Goal: Task Accomplishment & Management: Use online tool/utility

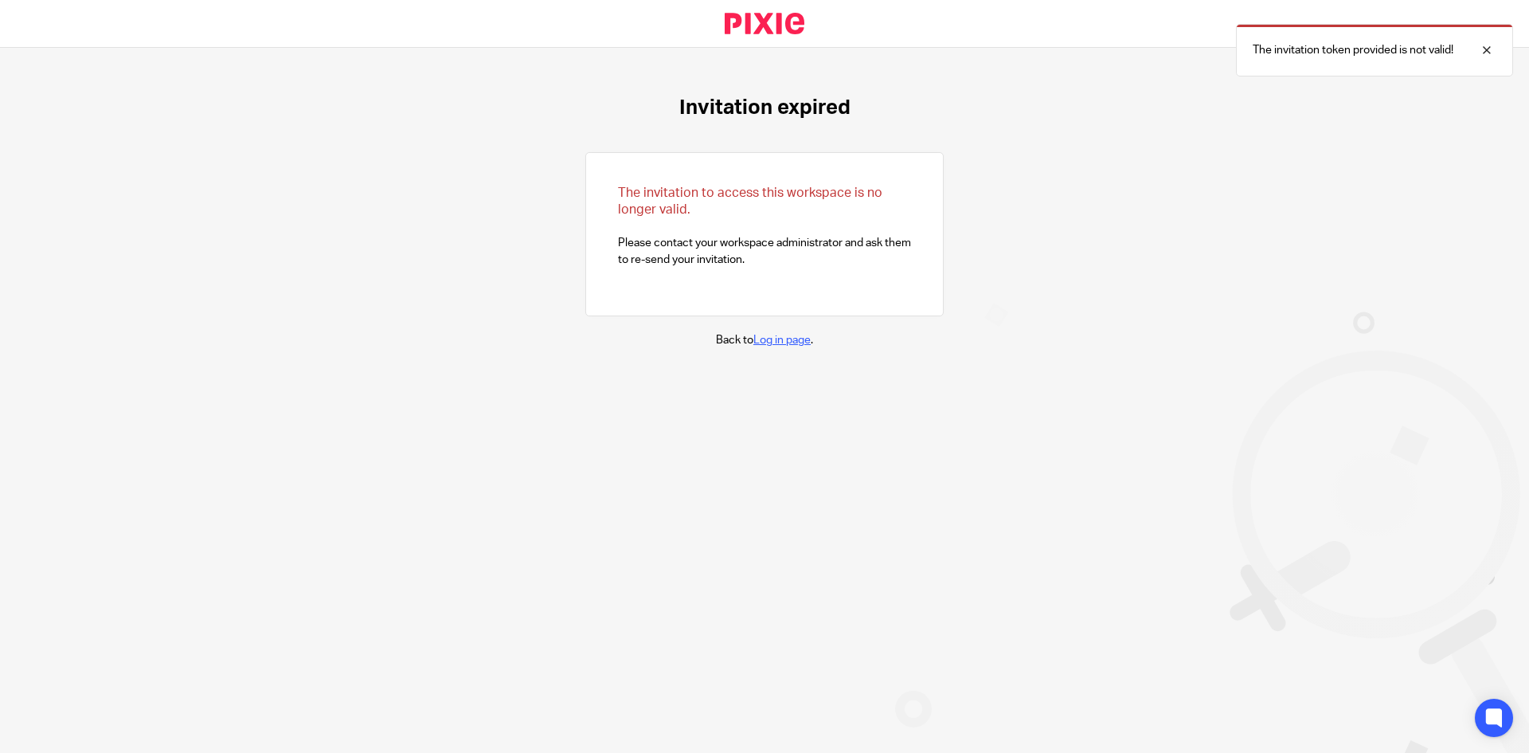
click at [784, 336] on link "Log in page" at bounding box center [781, 339] width 57 height 11
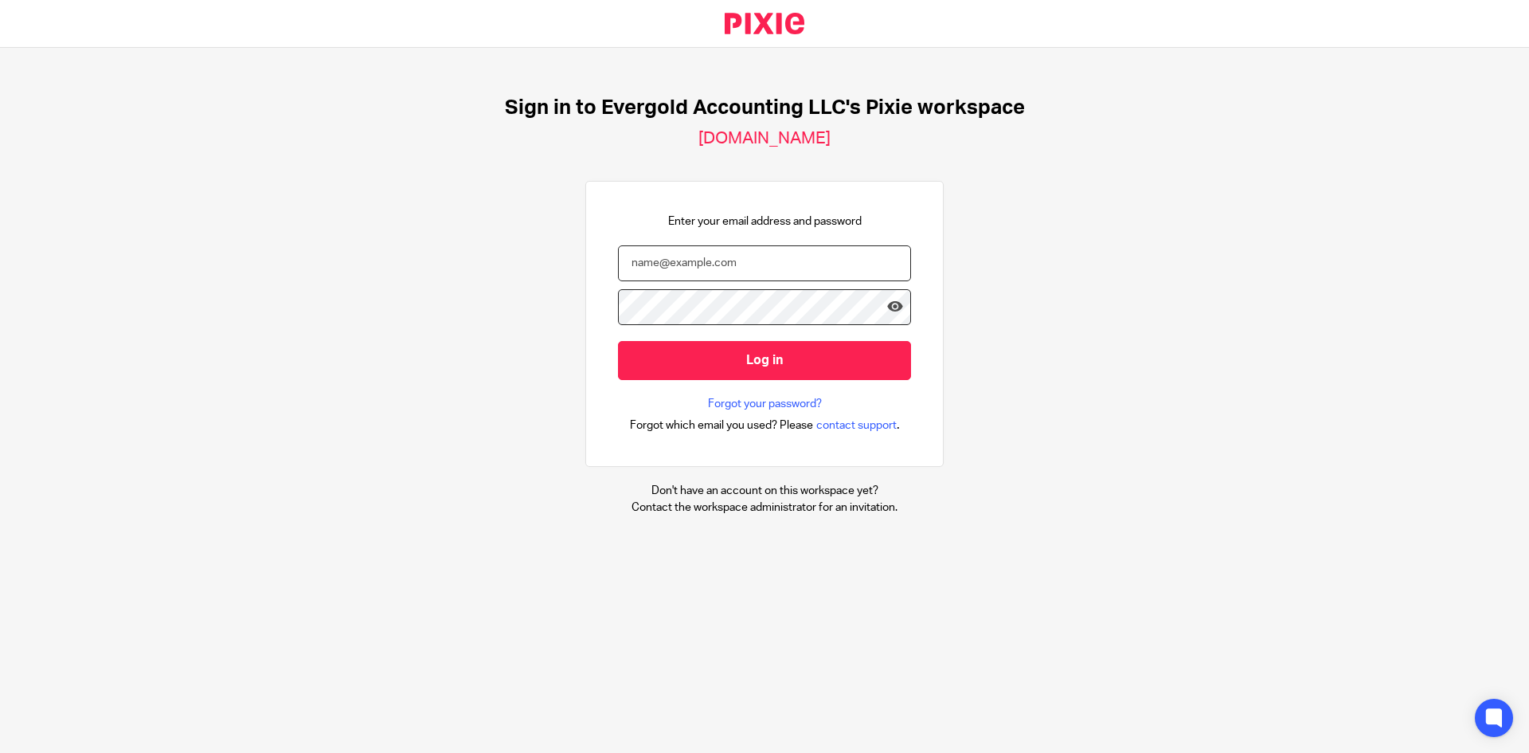
click at [734, 270] on input "email" at bounding box center [764, 263] width 293 height 36
type input "rhonda@evergoldaccounting.com"
click at [618, 341] on input "Log in" at bounding box center [764, 360] width 293 height 39
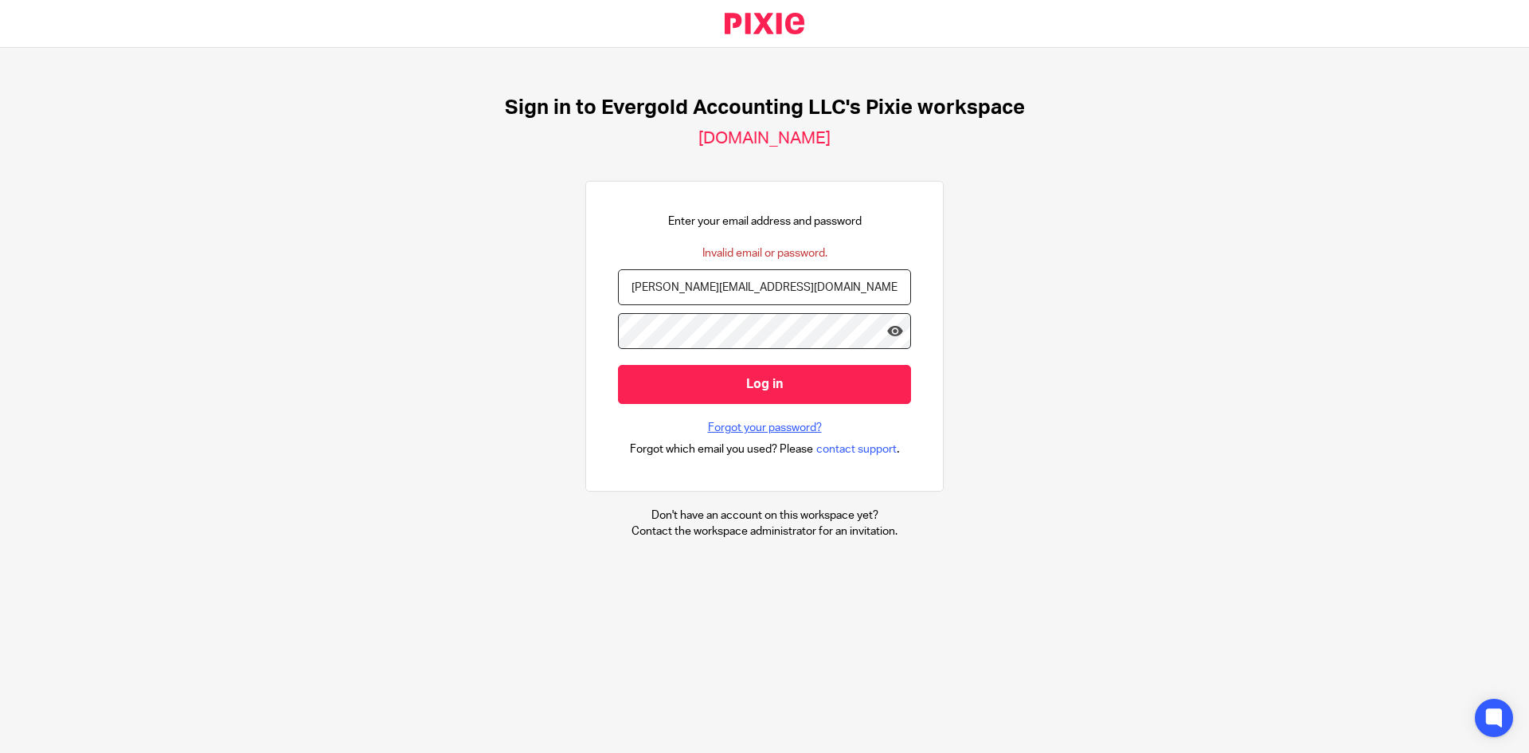
click at [761, 422] on link "Forgot your password?" at bounding box center [765, 428] width 114 height 16
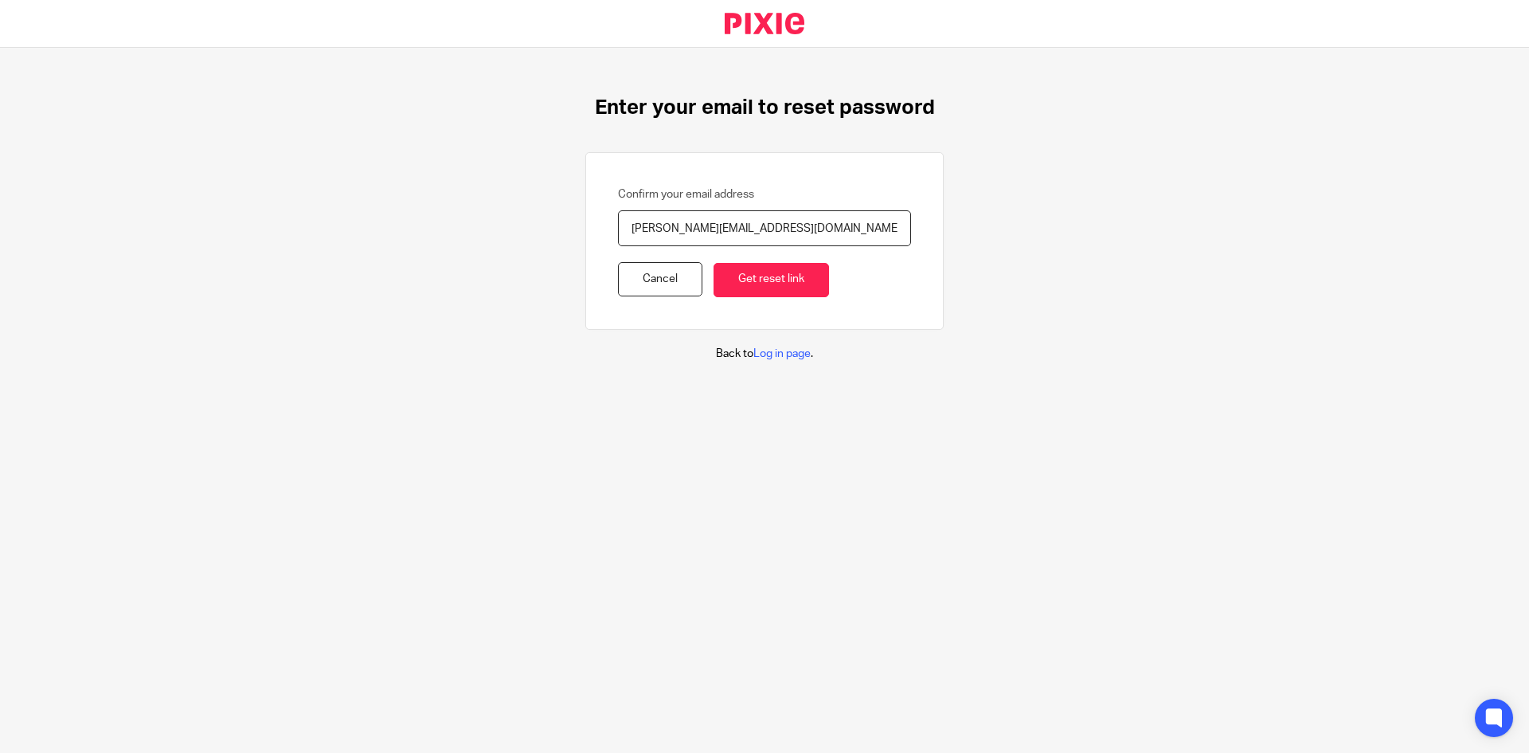
type input "[PERSON_NAME][EMAIL_ADDRESS][DOMAIN_NAME]"
click at [714, 263] on input "Get reset link" at bounding box center [771, 280] width 115 height 34
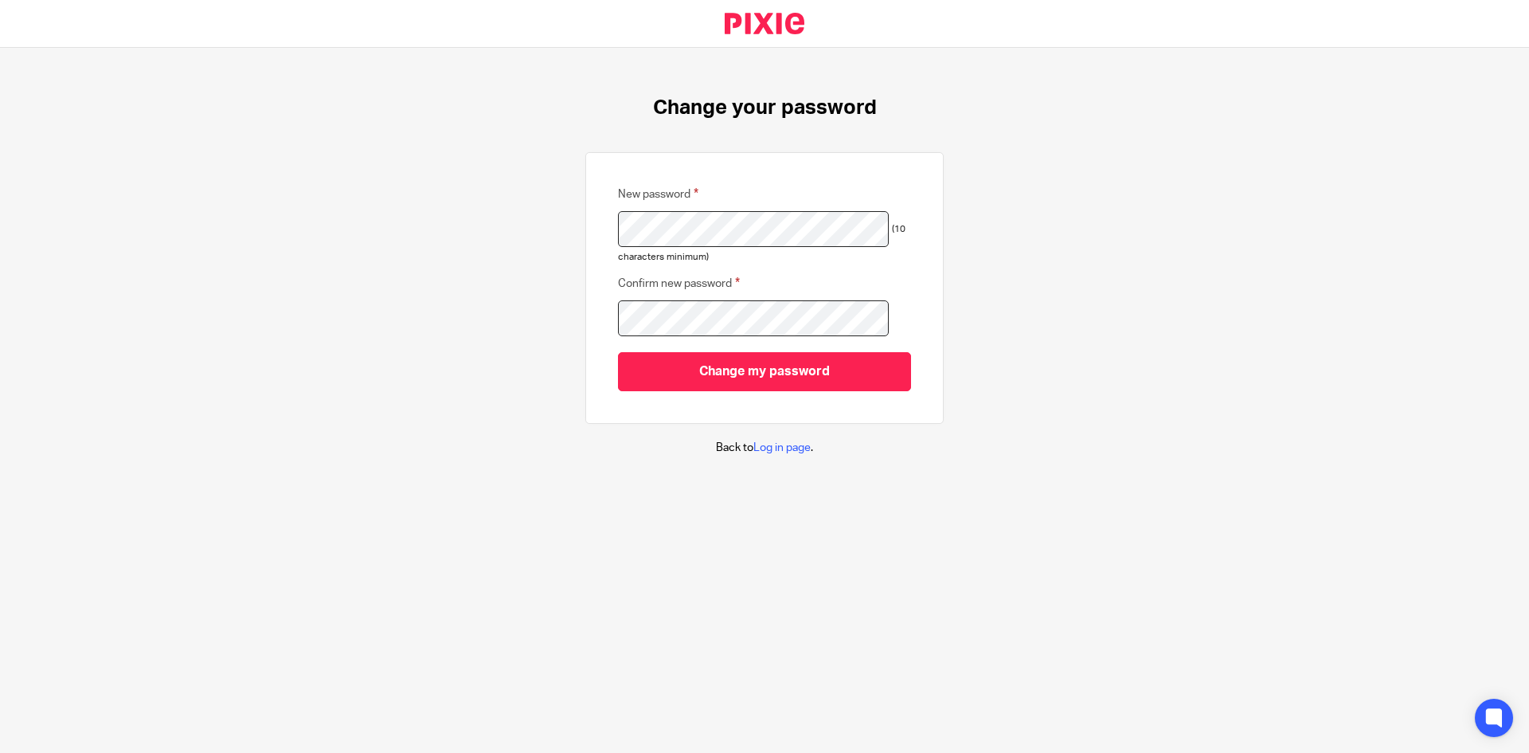
click at [618, 352] on input "Change my password" at bounding box center [764, 371] width 293 height 39
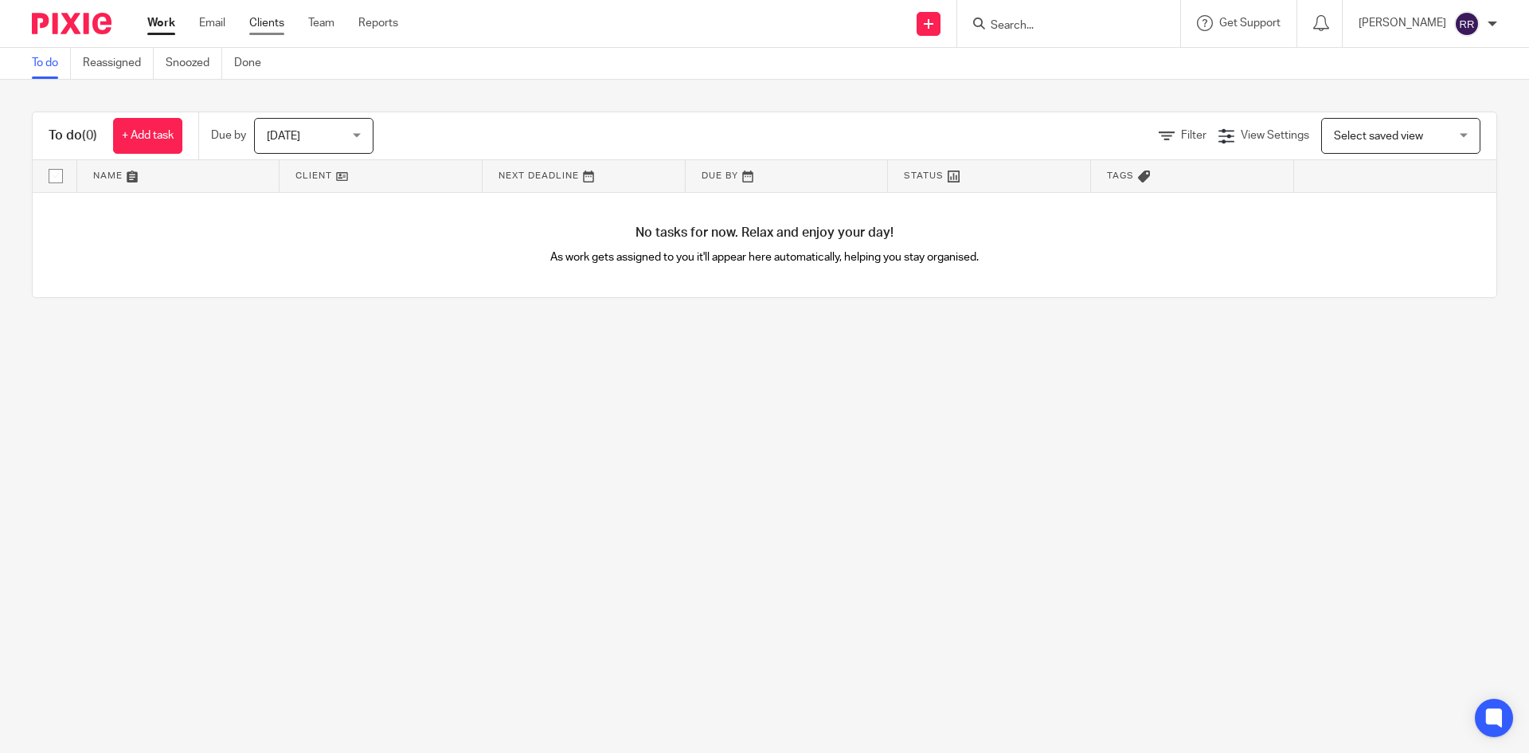
click at [272, 26] on link "Clients" at bounding box center [266, 23] width 35 height 16
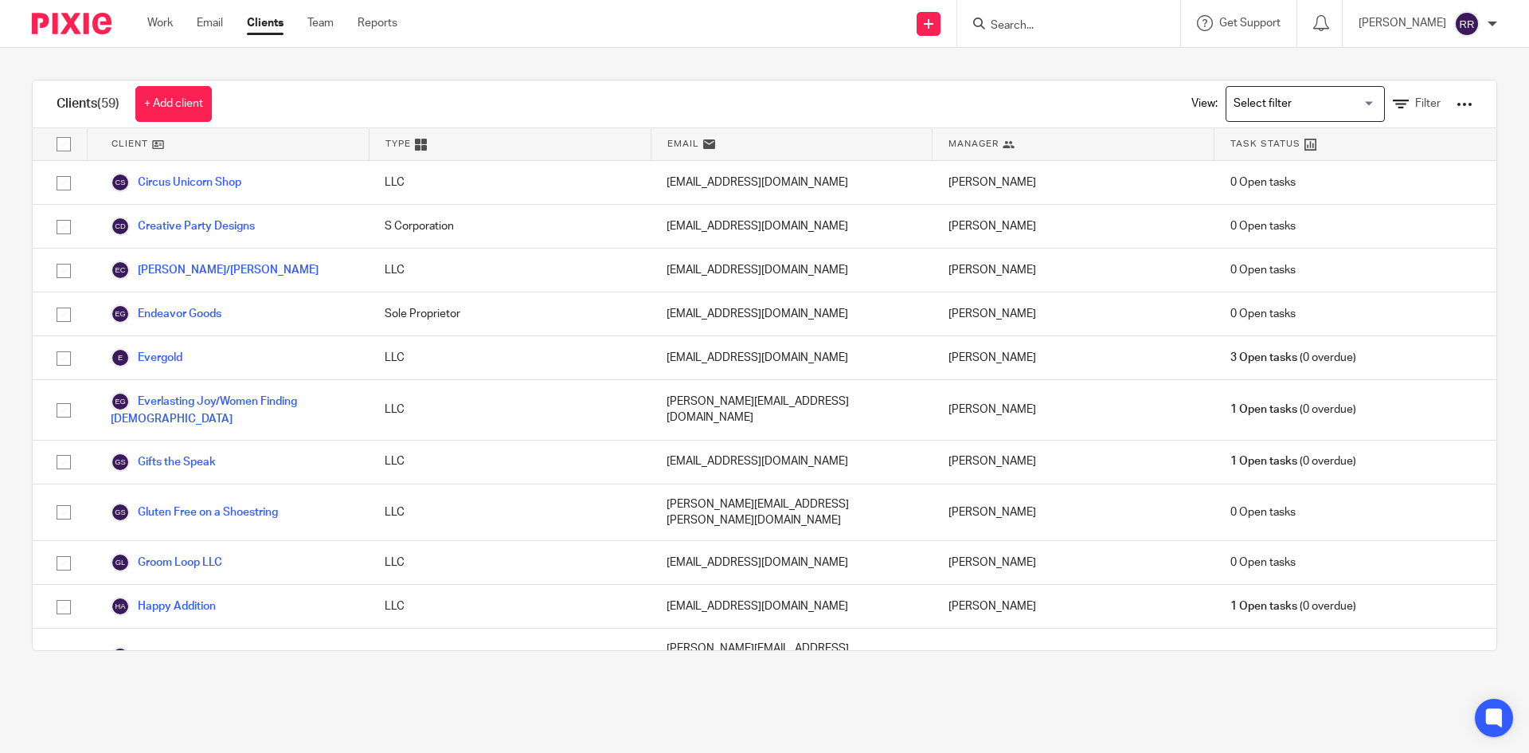
scroll to position [637, 0]
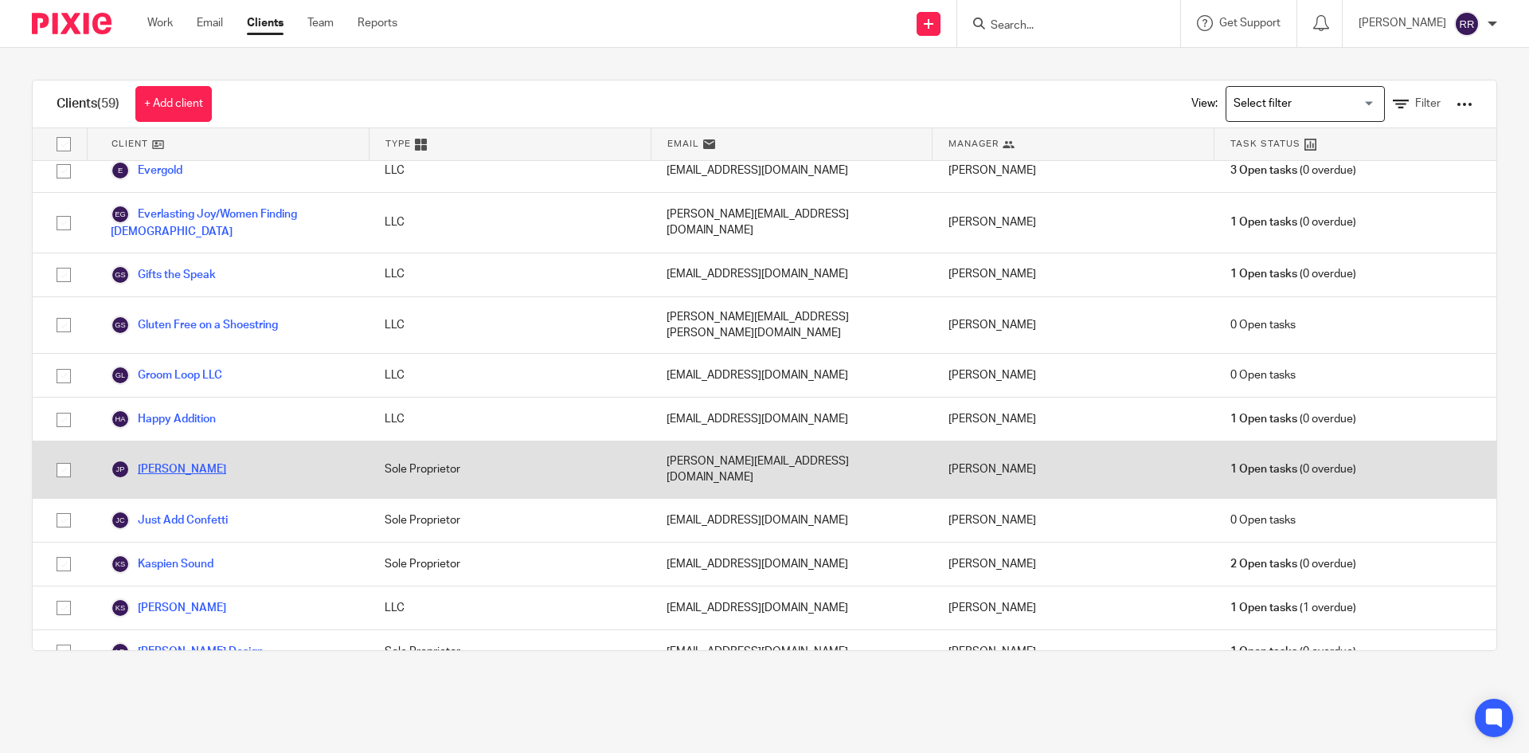
click at [181, 460] on link "[PERSON_NAME]" at bounding box center [168, 469] width 115 height 19
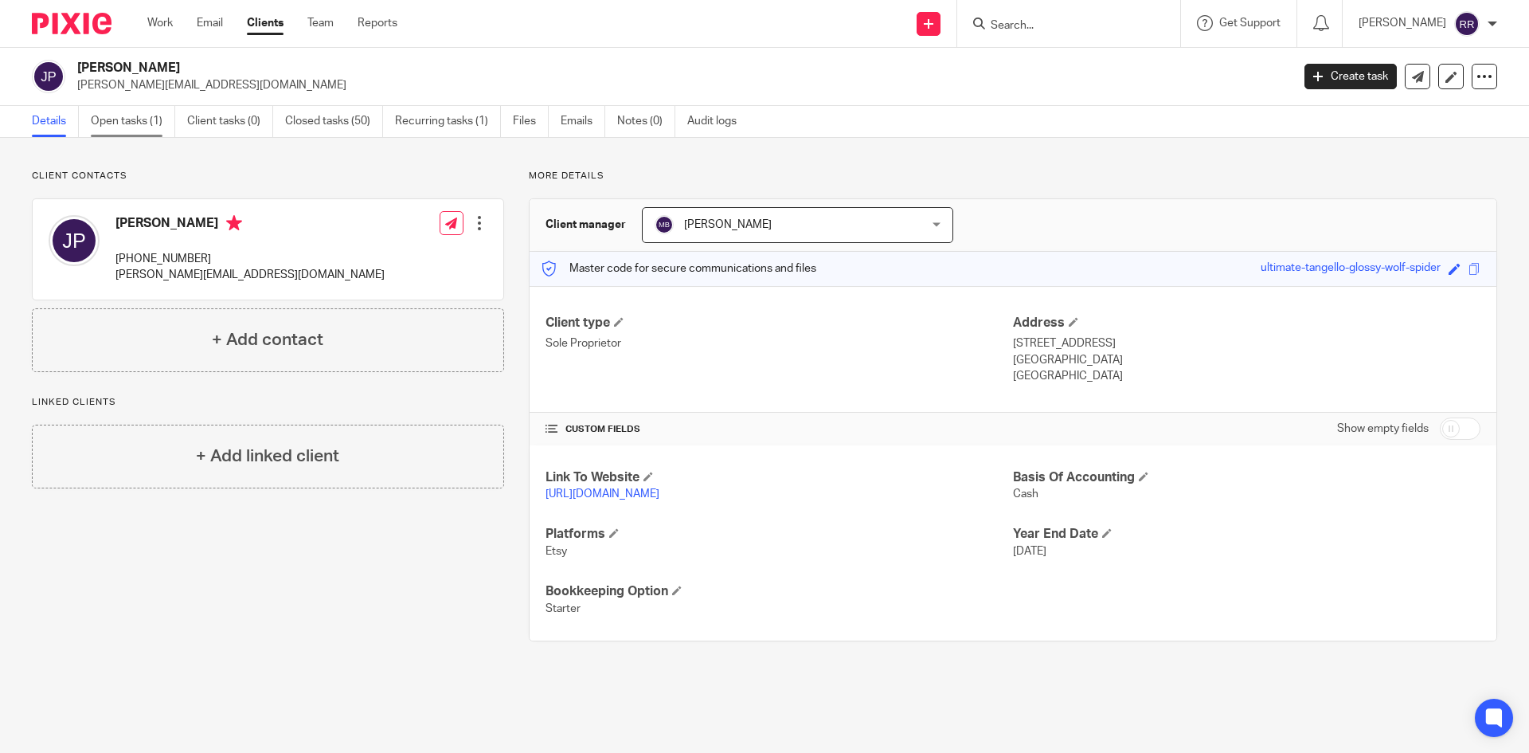
click at [119, 123] on link "Open tasks (1)" at bounding box center [133, 121] width 84 height 31
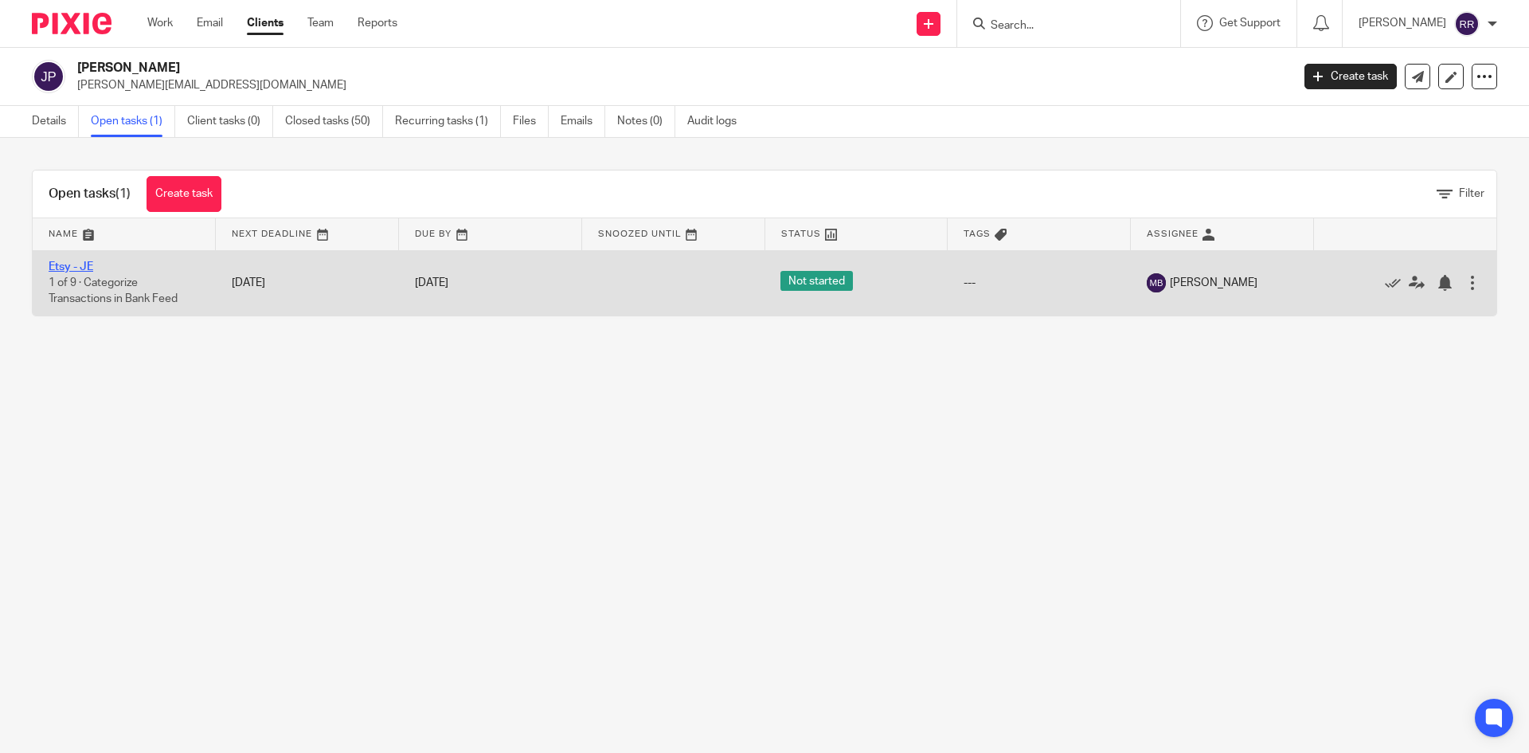
click at [77, 267] on link "Etsy - JE" at bounding box center [71, 266] width 45 height 11
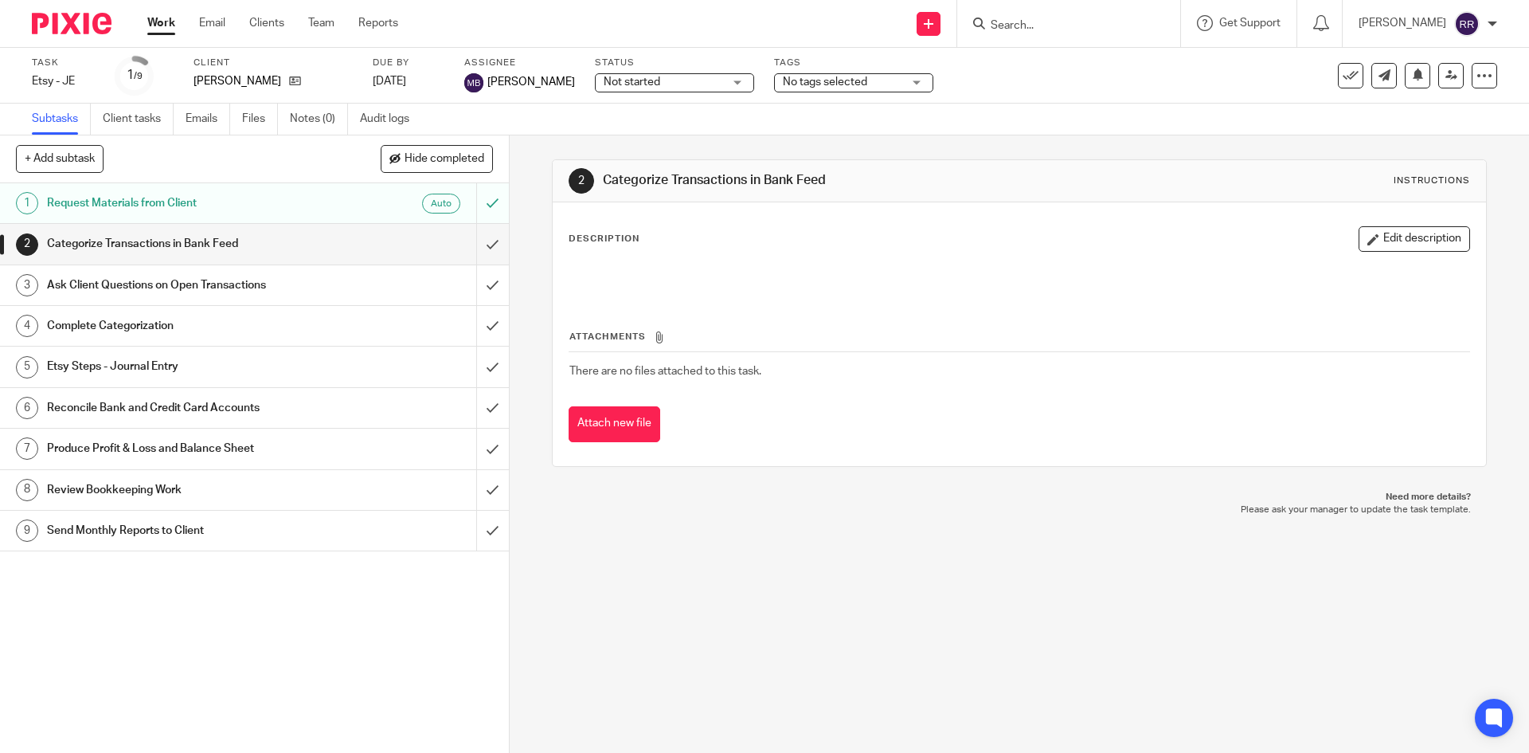
click at [186, 209] on h1 "Request Materials from Client" at bounding box center [185, 203] width 276 height 24
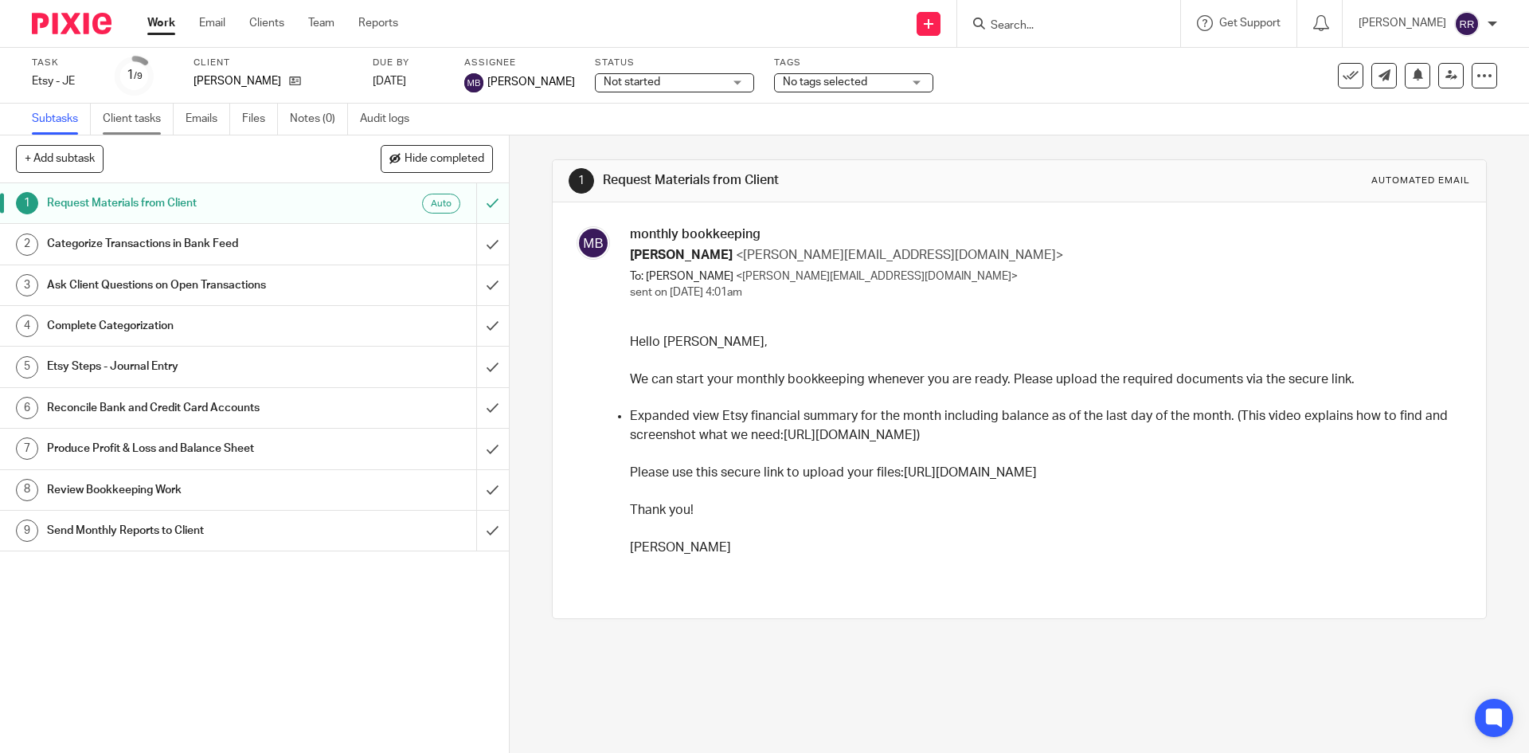
click at [124, 119] on link "Client tasks" at bounding box center [138, 119] width 71 height 31
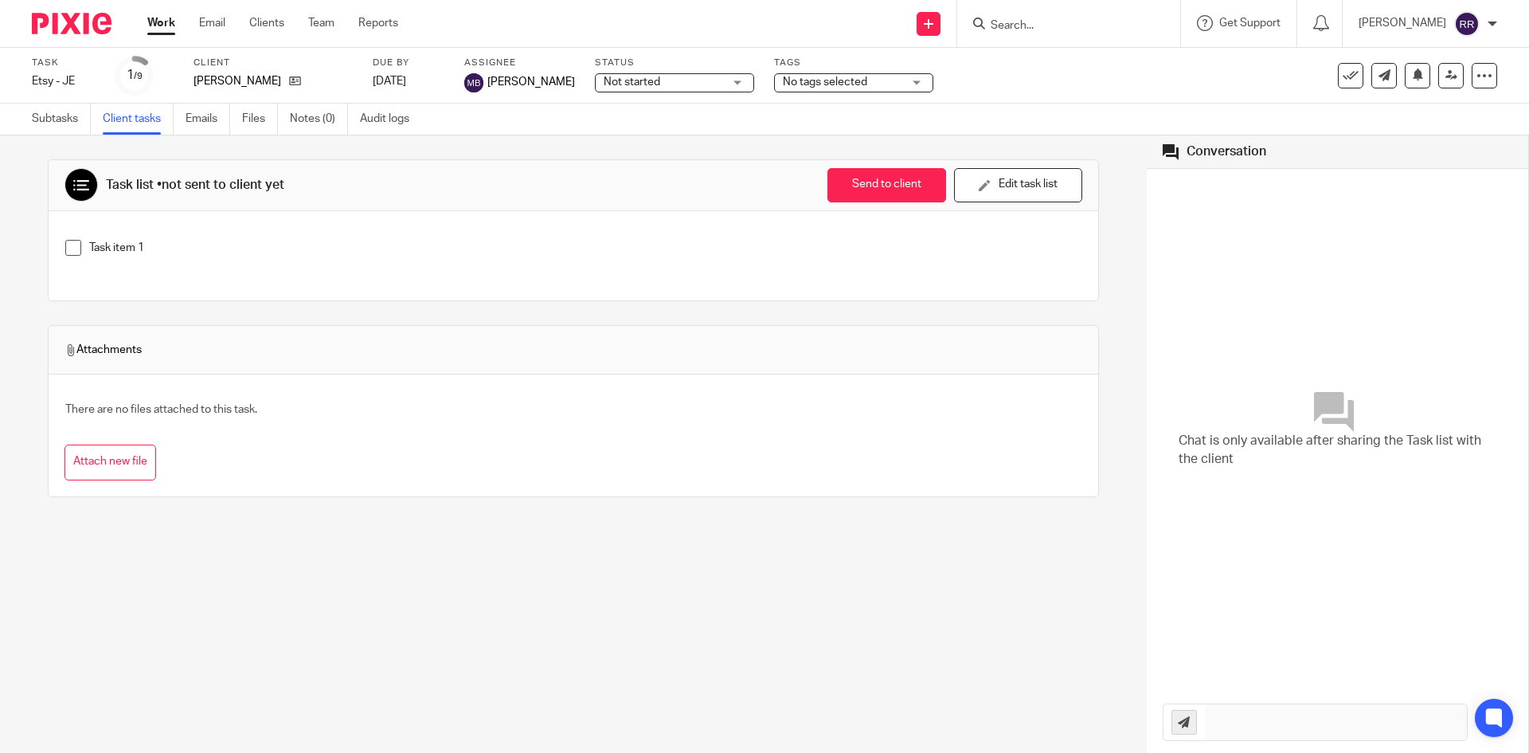
click at [169, 25] on link "Work" at bounding box center [161, 23] width 28 height 16
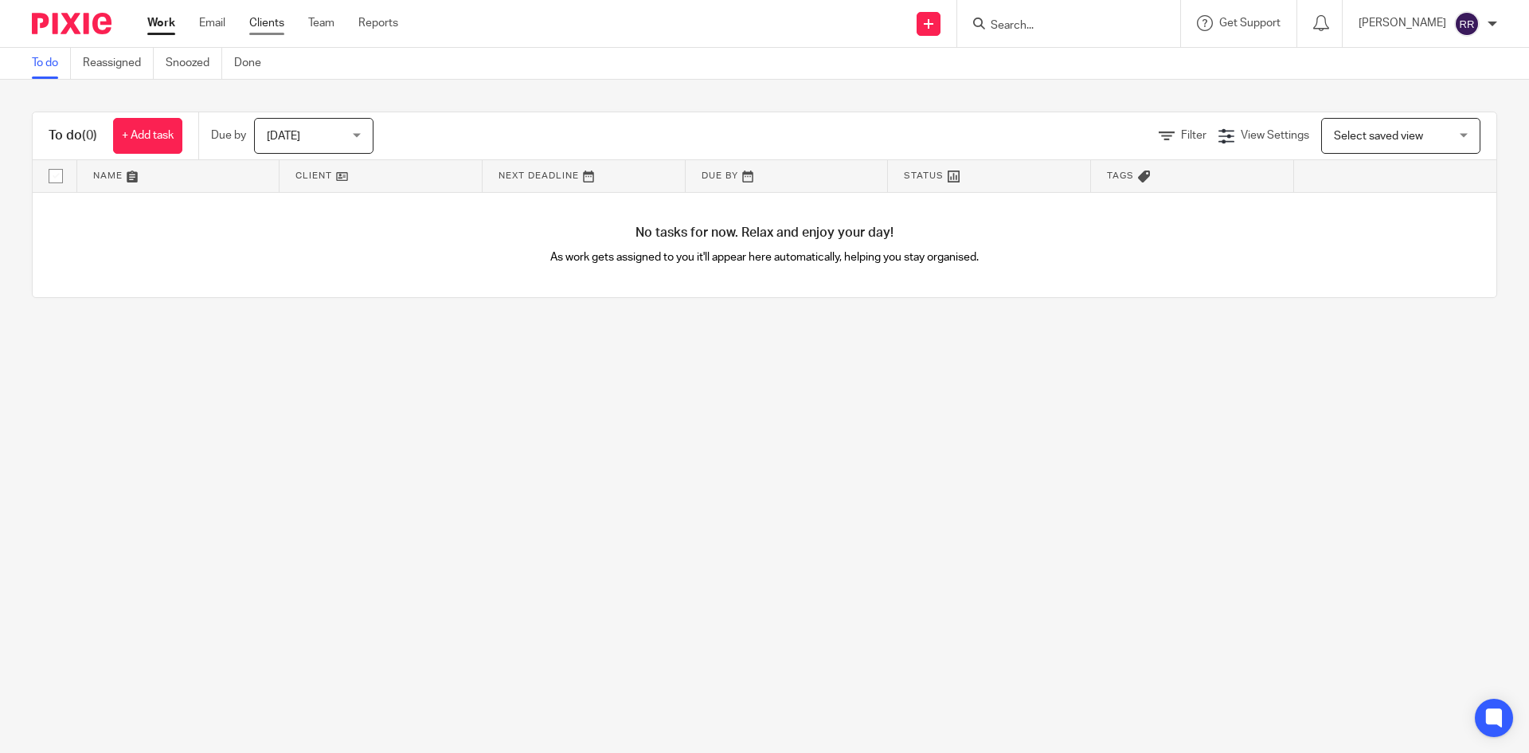
click at [268, 17] on link "Clients" at bounding box center [266, 23] width 35 height 16
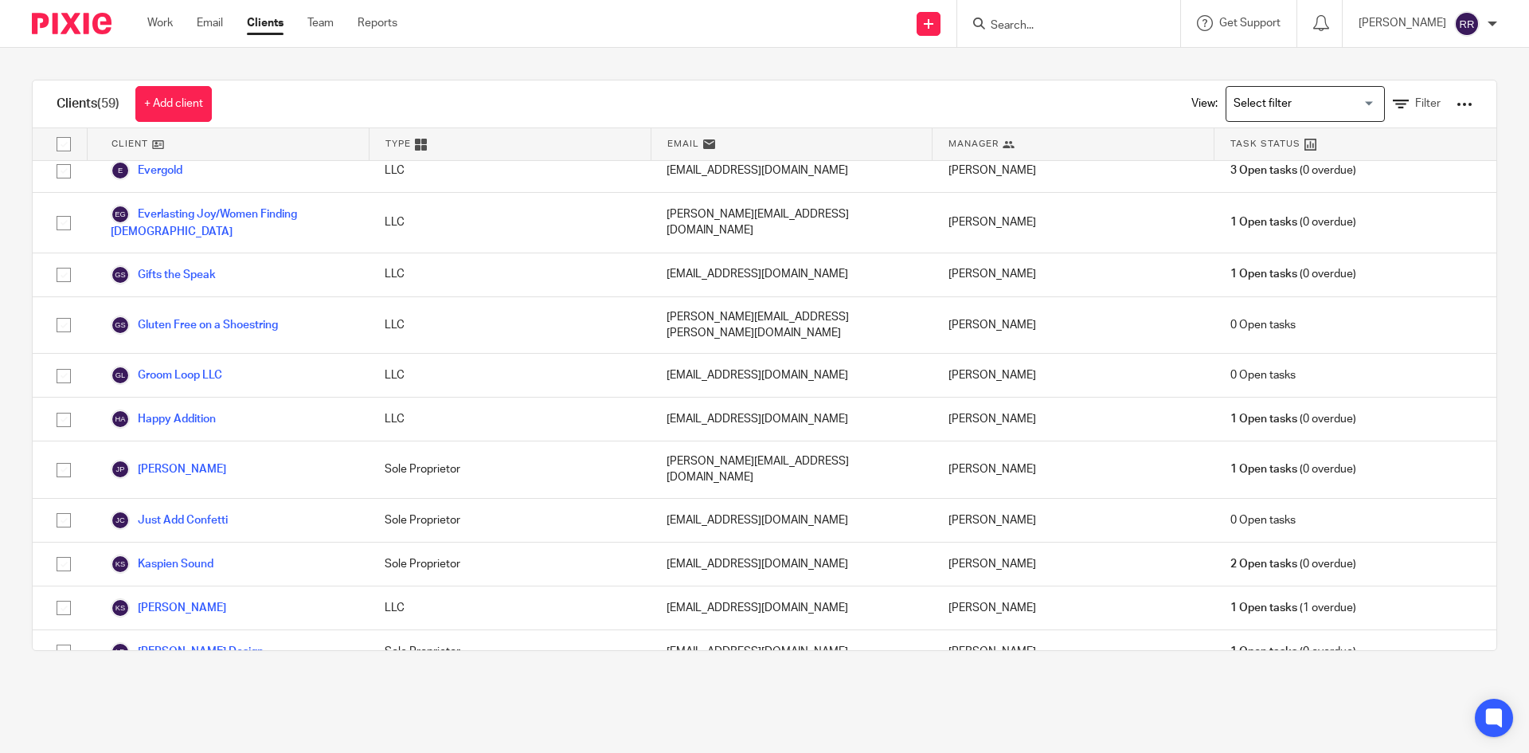
scroll to position [796, 0]
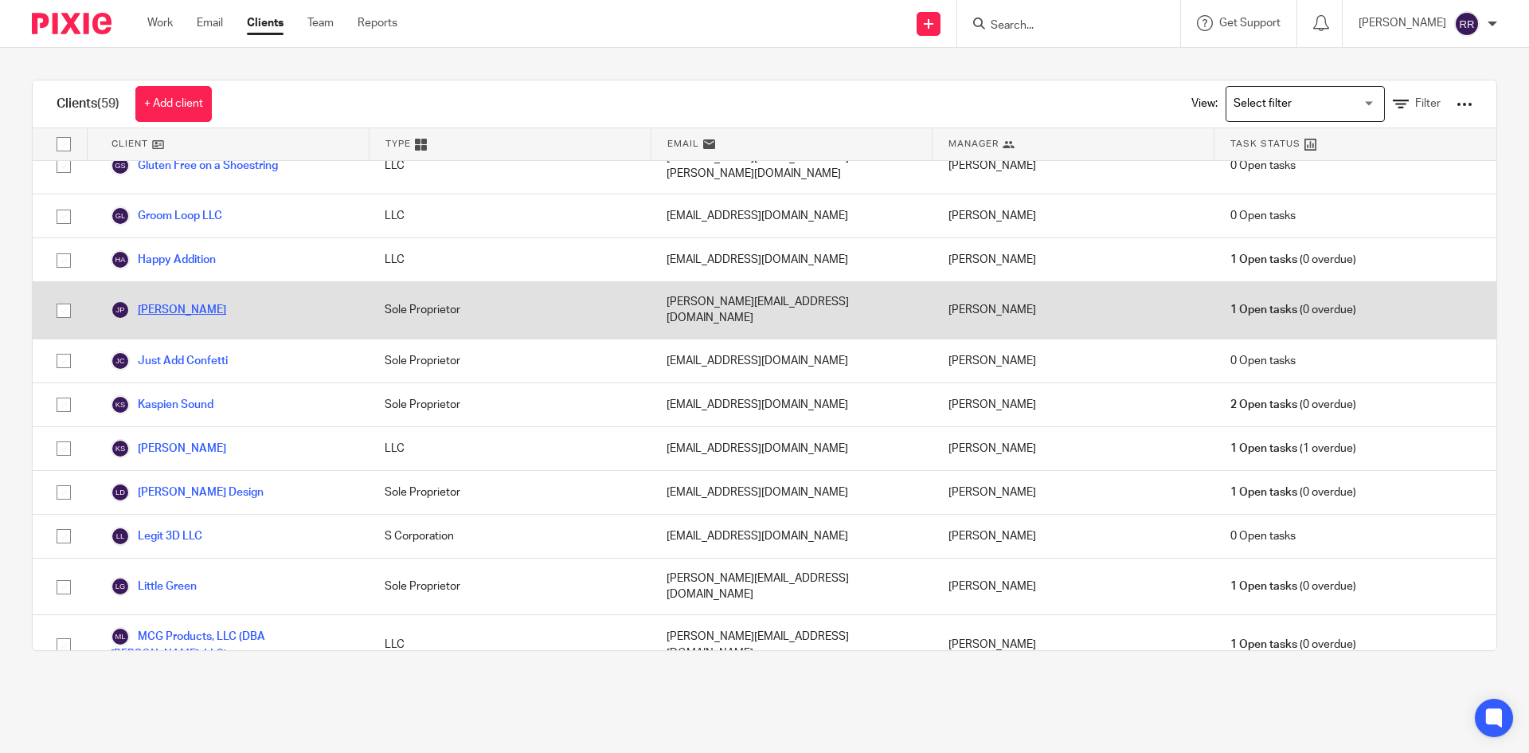
click at [205, 300] on link "[PERSON_NAME]" at bounding box center [168, 309] width 115 height 19
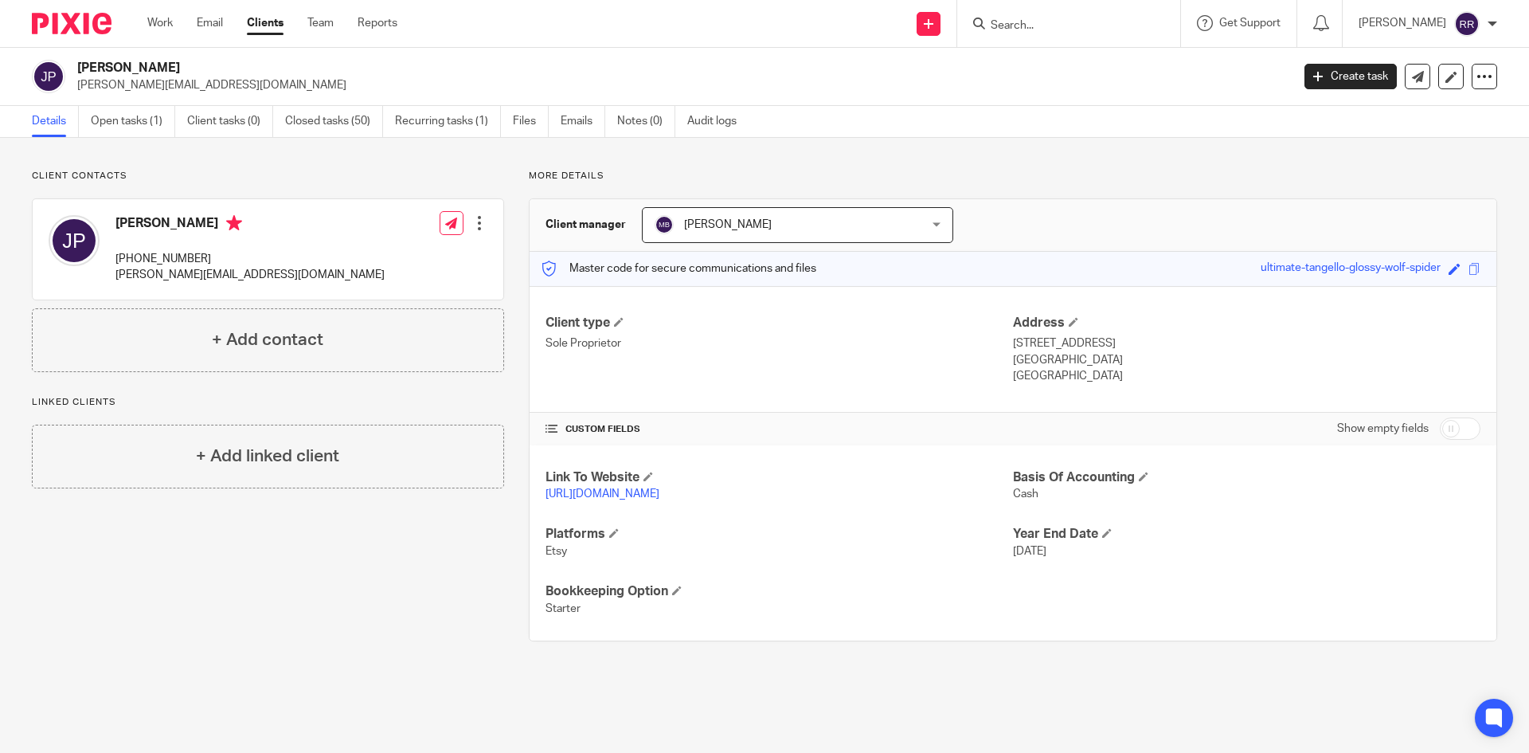
click at [659, 491] on link "https://www.etsy.com/shop/JVoyage?ref=shop_sugg_market" at bounding box center [603, 493] width 114 height 11
click at [133, 120] on link "Open tasks (1)" at bounding box center [133, 121] width 84 height 31
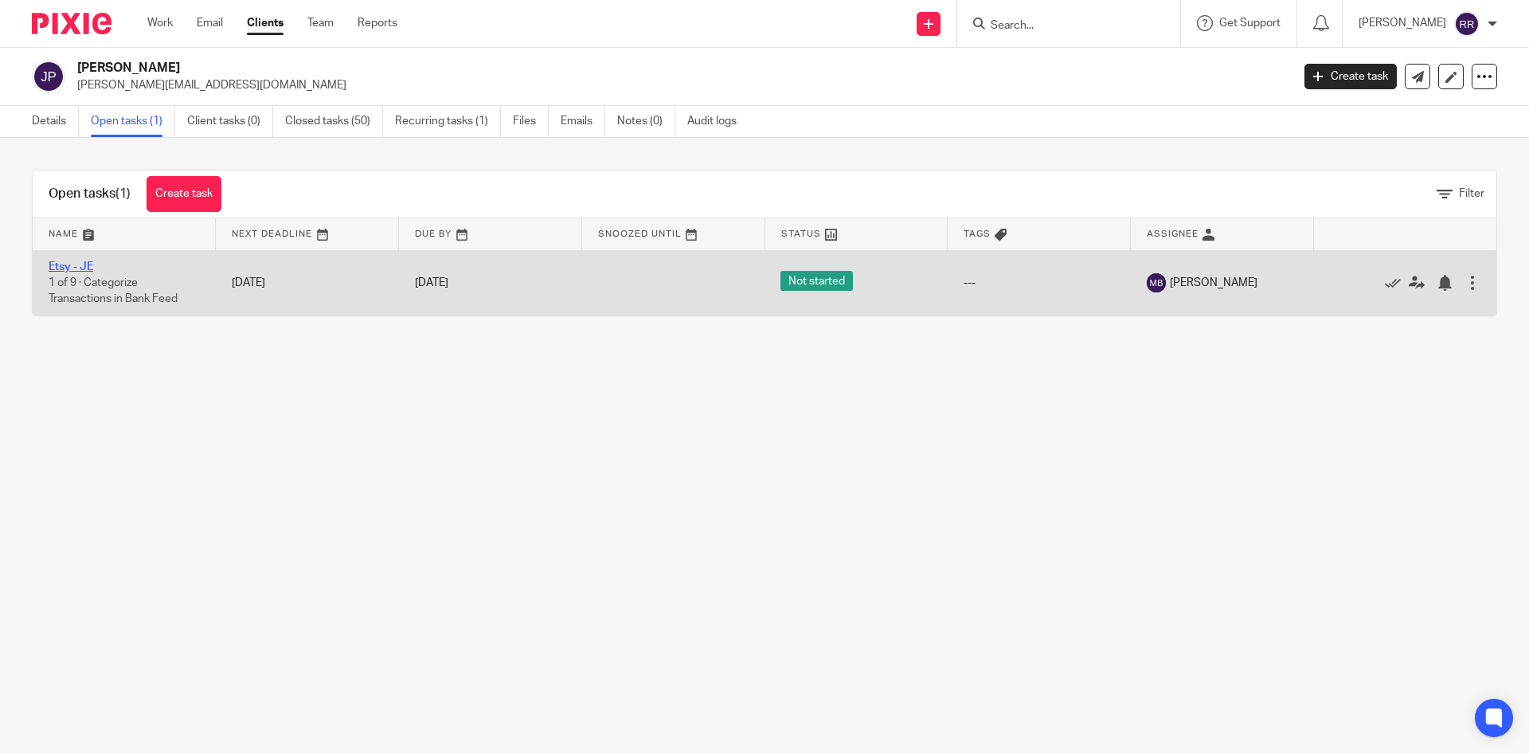
click at [75, 268] on link "Etsy - JE" at bounding box center [71, 266] width 45 height 11
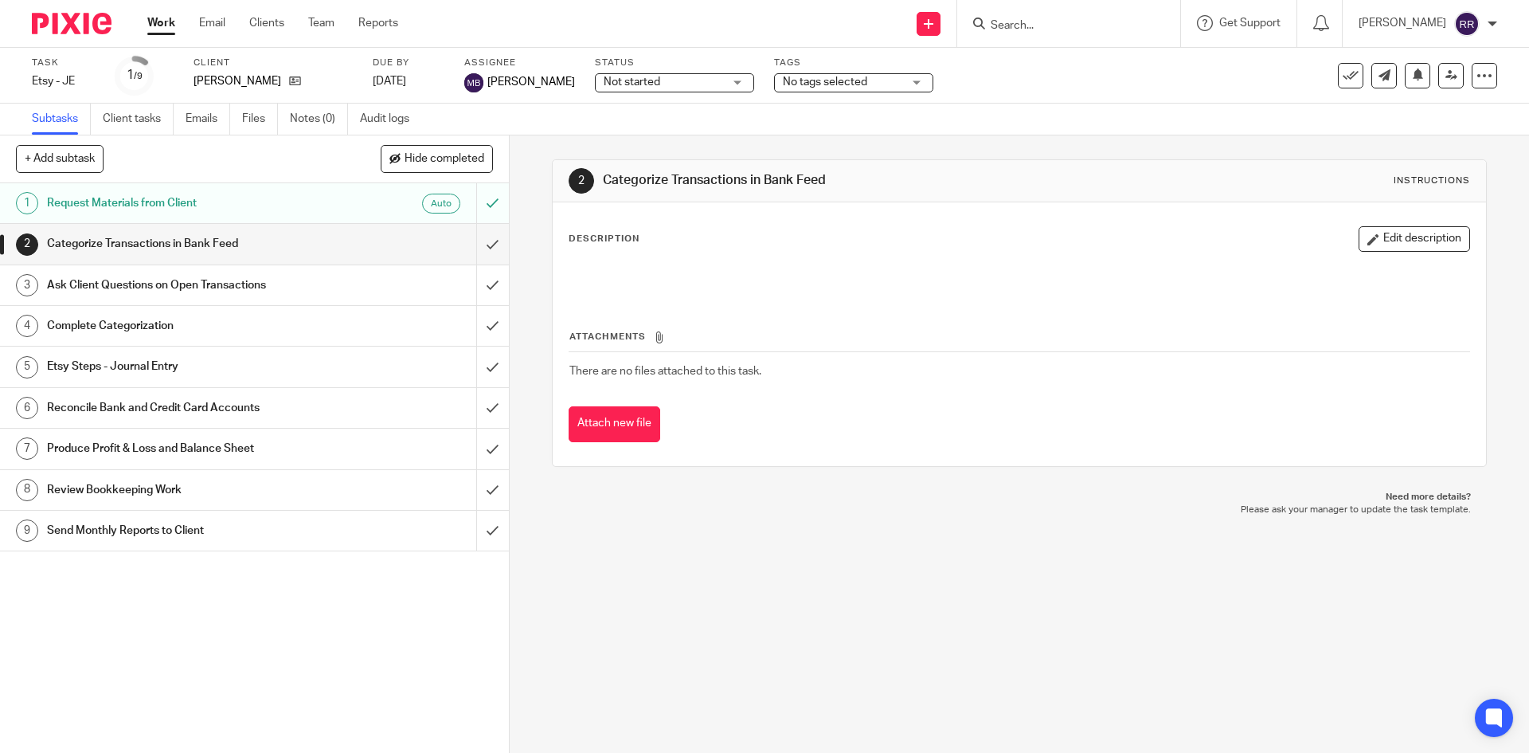
click at [661, 89] on span "Not started" at bounding box center [663, 82] width 119 height 17
click at [661, 89] on div "Not started Not started" at bounding box center [674, 82] width 159 height 19
drag, startPoint x: 267, startPoint y: 83, endPoint x: 191, endPoint y: 82, distance: 75.7
click at [191, 82] on div "Task Etsy - JE Save Etsy - JE 1 /9 Client [PERSON_NAME] Due by [DATE] Assignee …" at bounding box center [642, 76] width 1221 height 38
copy p "[PERSON_NAME]"
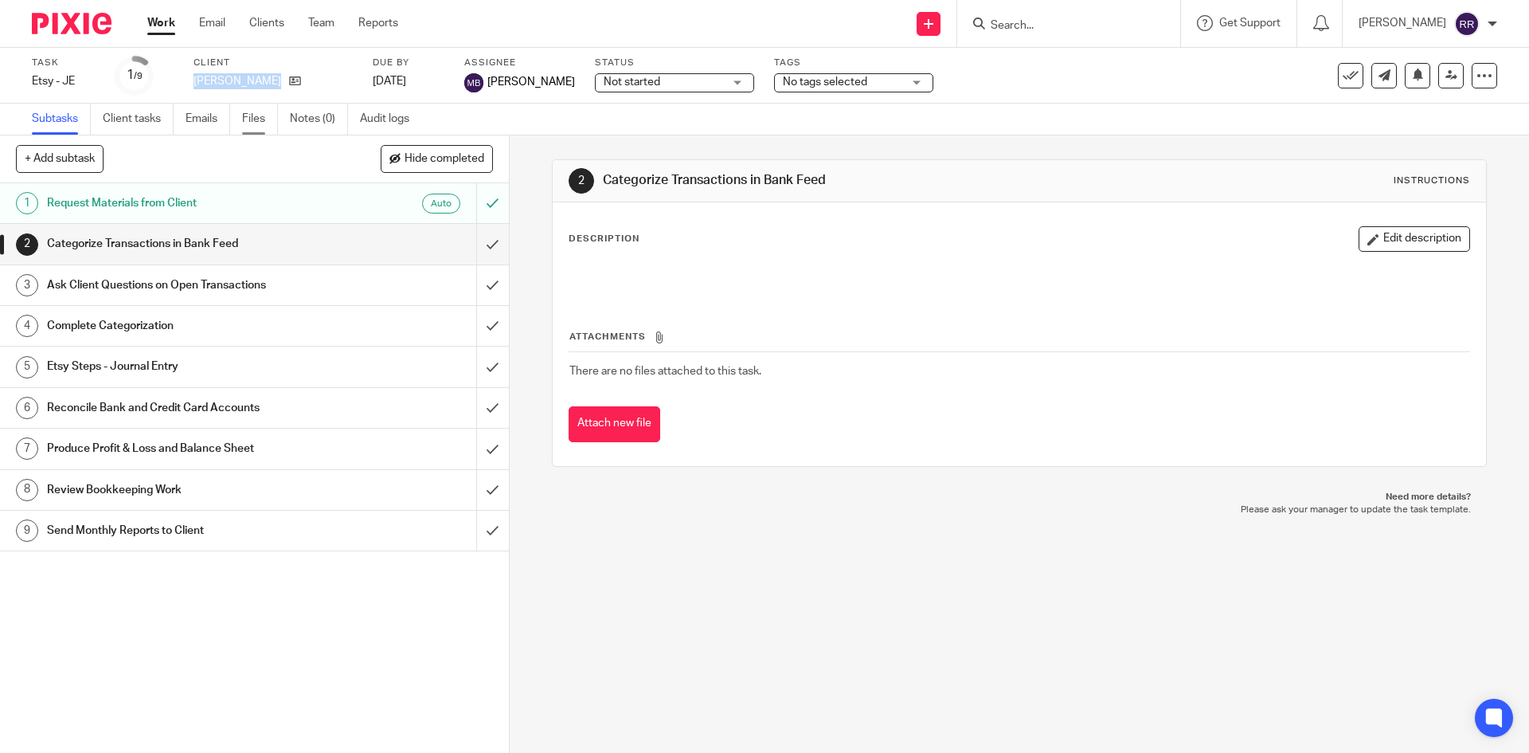
click at [258, 120] on link "Files" at bounding box center [260, 119] width 36 height 31
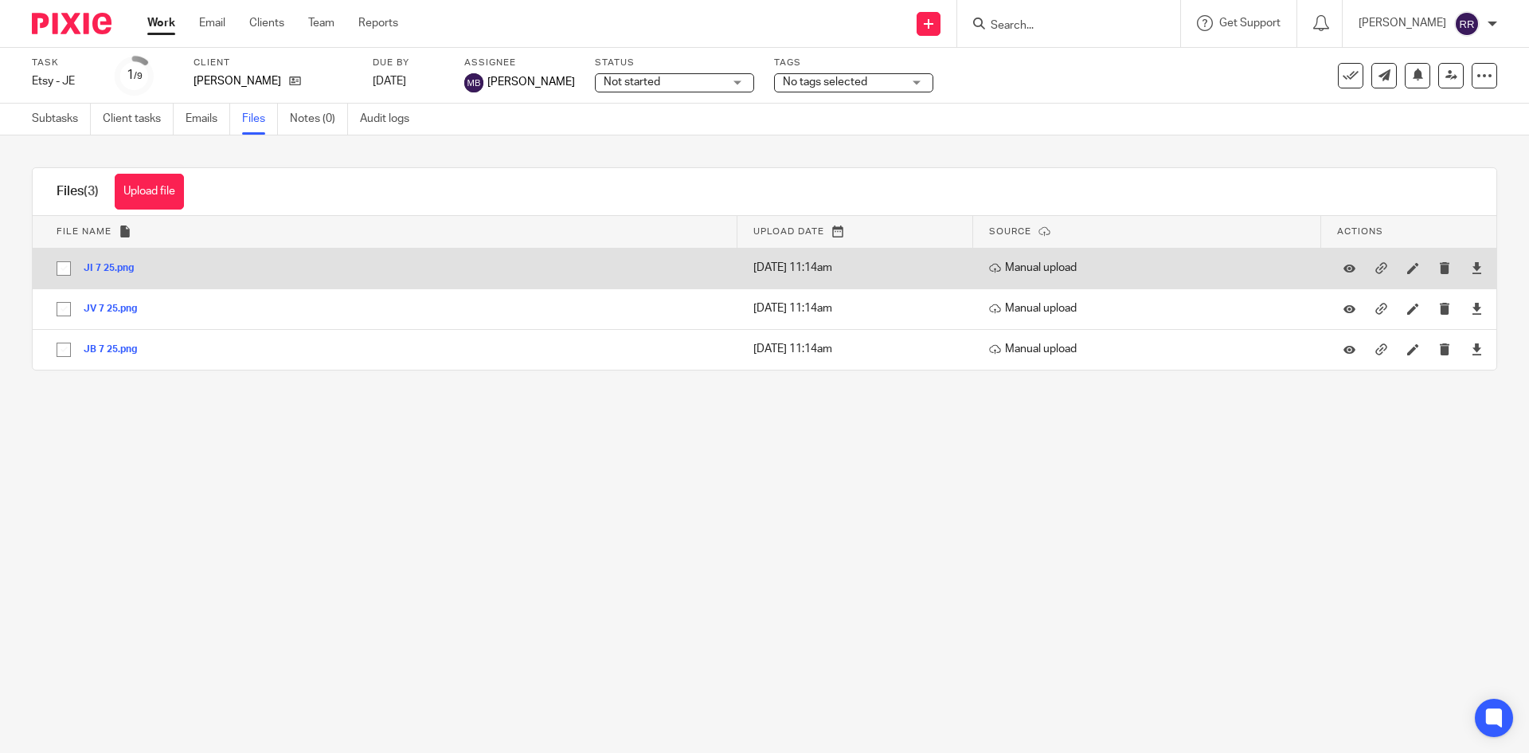
click at [126, 266] on button "JI 7 25.png" at bounding box center [115, 268] width 62 height 11
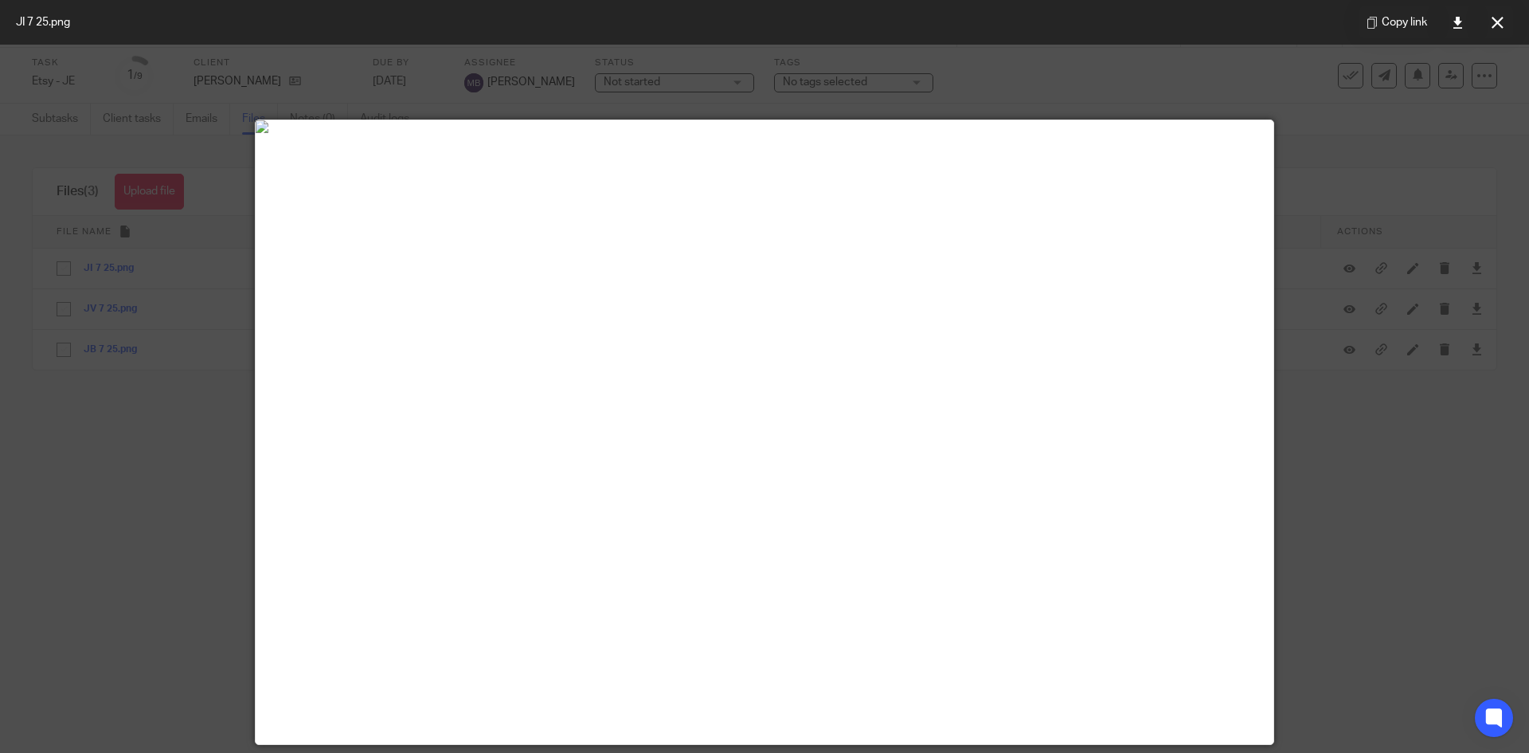
click at [162, 498] on div at bounding box center [764, 376] width 1529 height 753
click at [1246, 133] on img at bounding box center [765, 126] width 1018 height 13
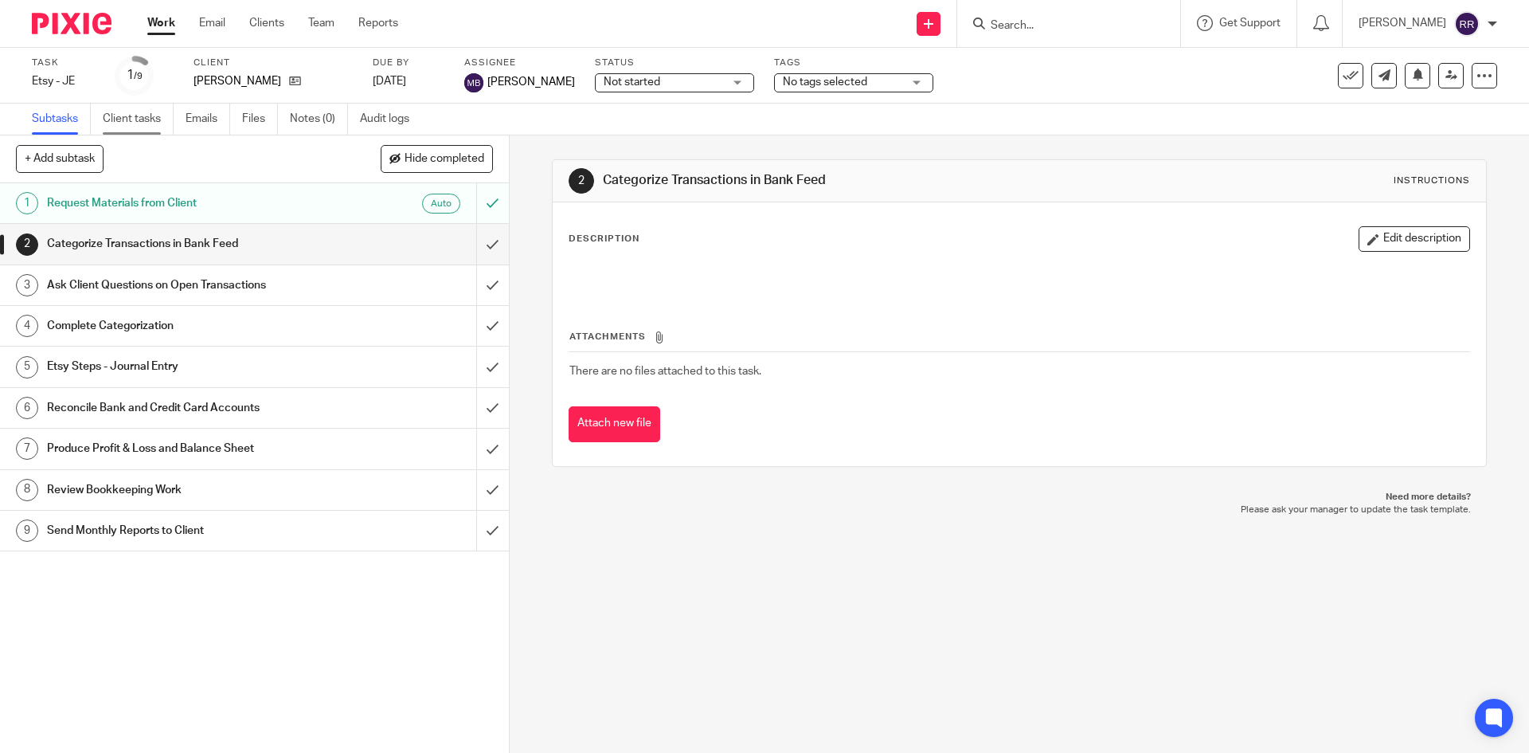
click at [135, 120] on link "Client tasks" at bounding box center [138, 119] width 71 height 31
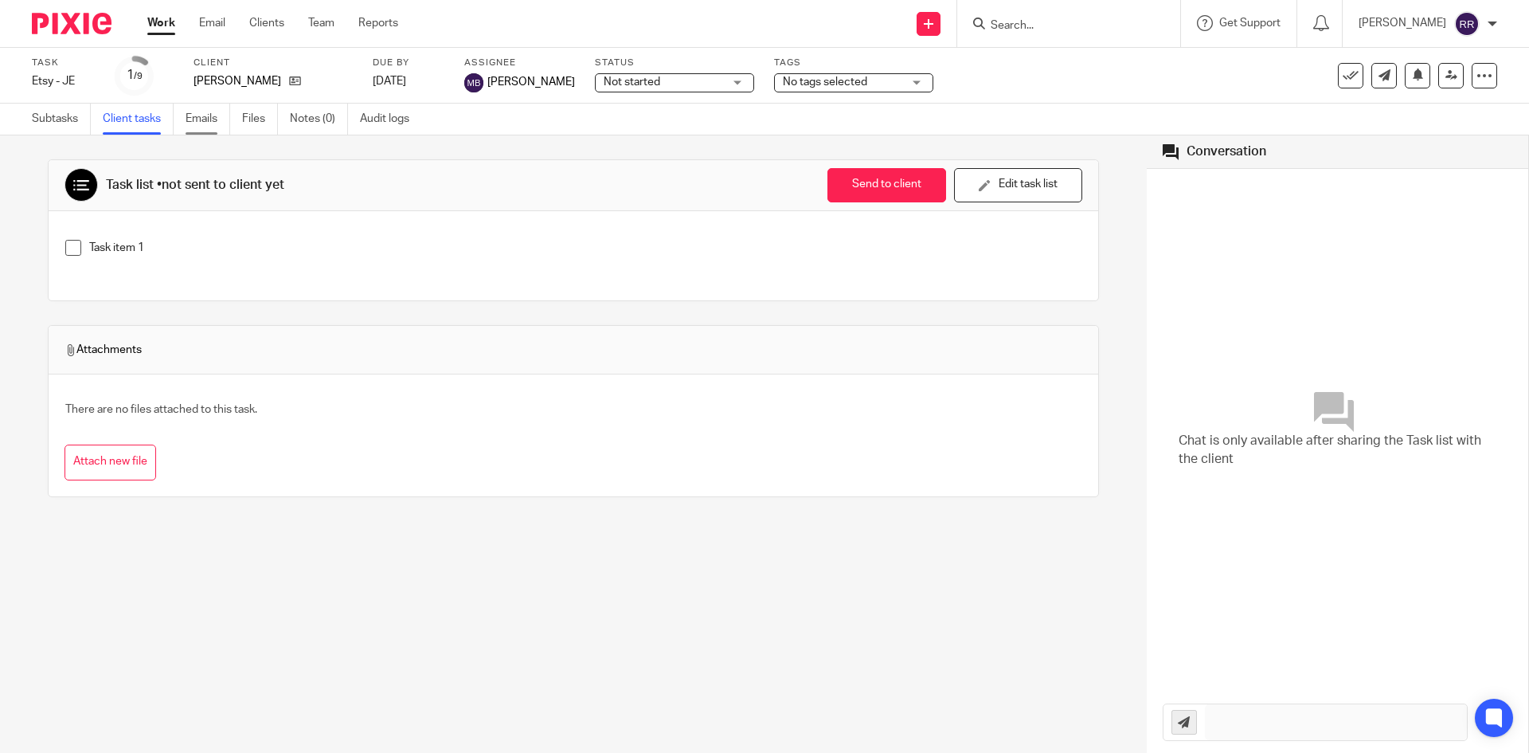
click at [208, 120] on link "Emails" at bounding box center [208, 119] width 45 height 31
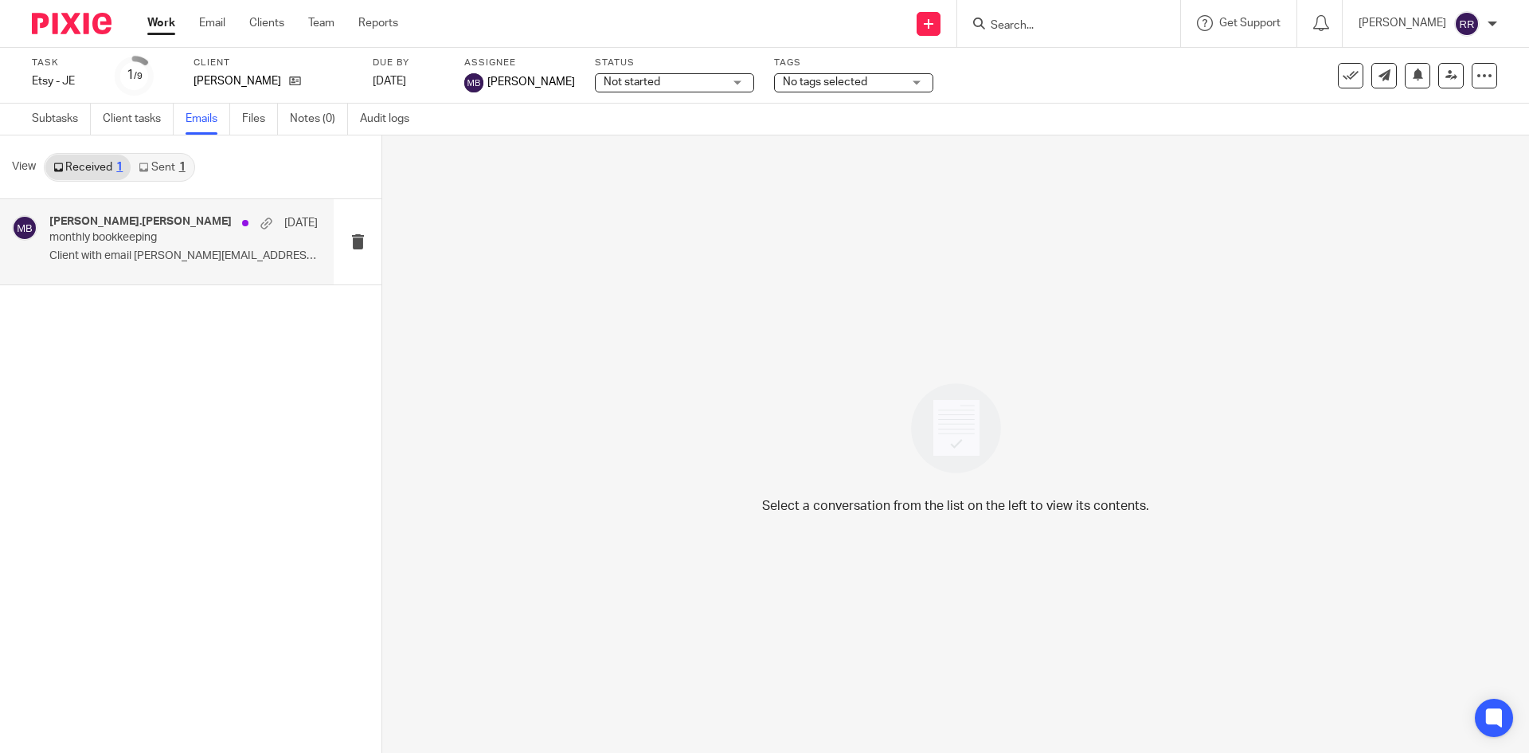
click at [204, 224] on h4 "jane.peyrouse, Michelle Boulineau" at bounding box center [140, 222] width 182 height 14
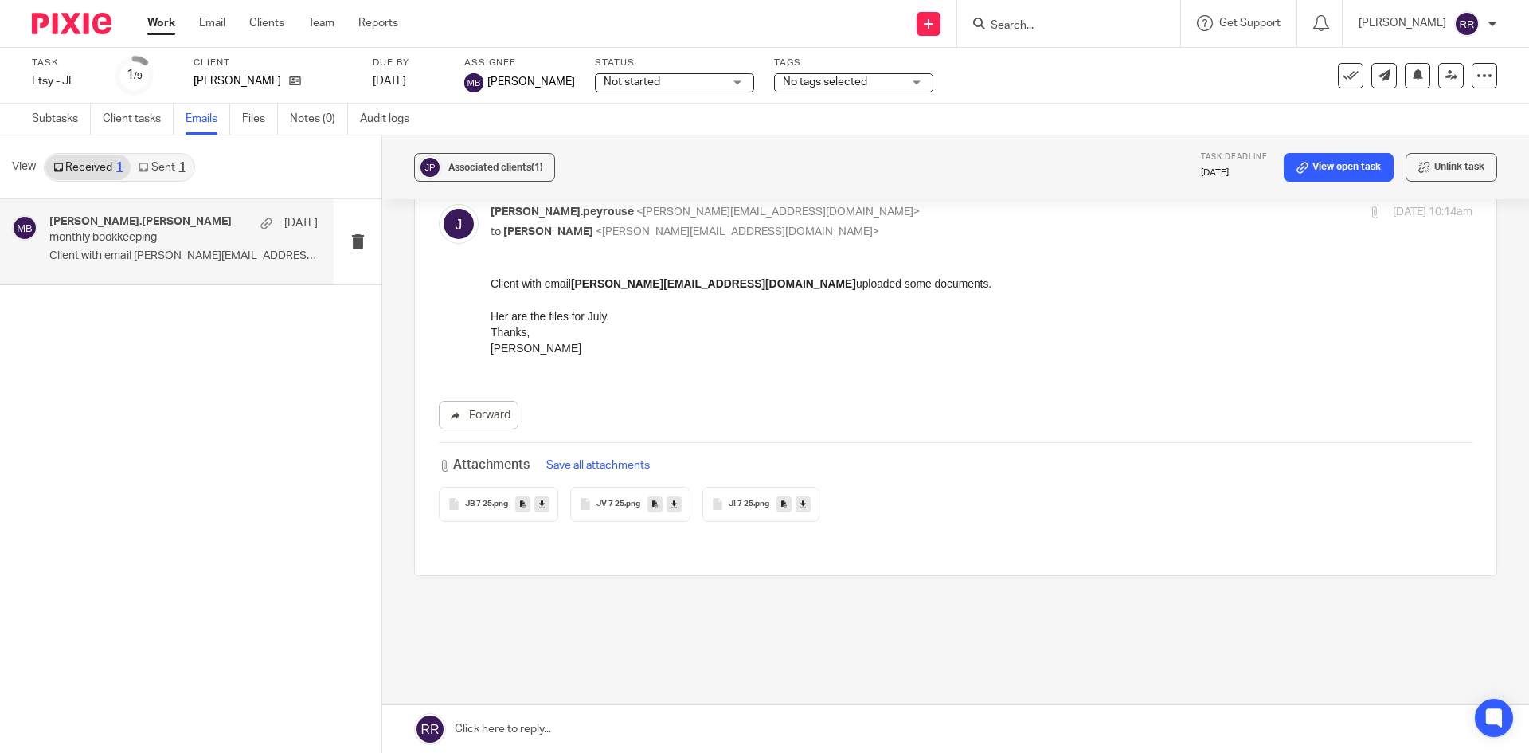
scroll to position [198, 0]
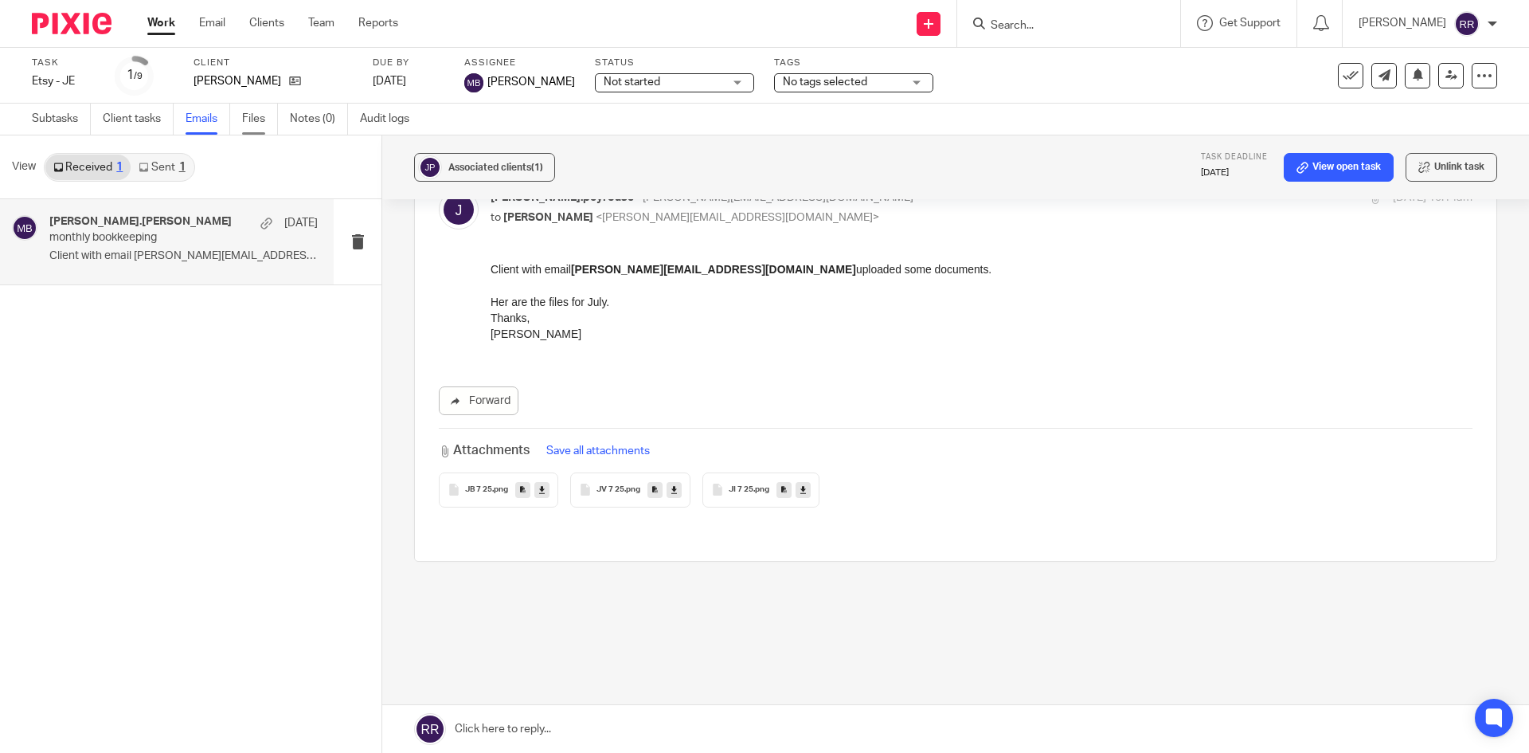
click at [261, 120] on link "Files" at bounding box center [260, 119] width 36 height 31
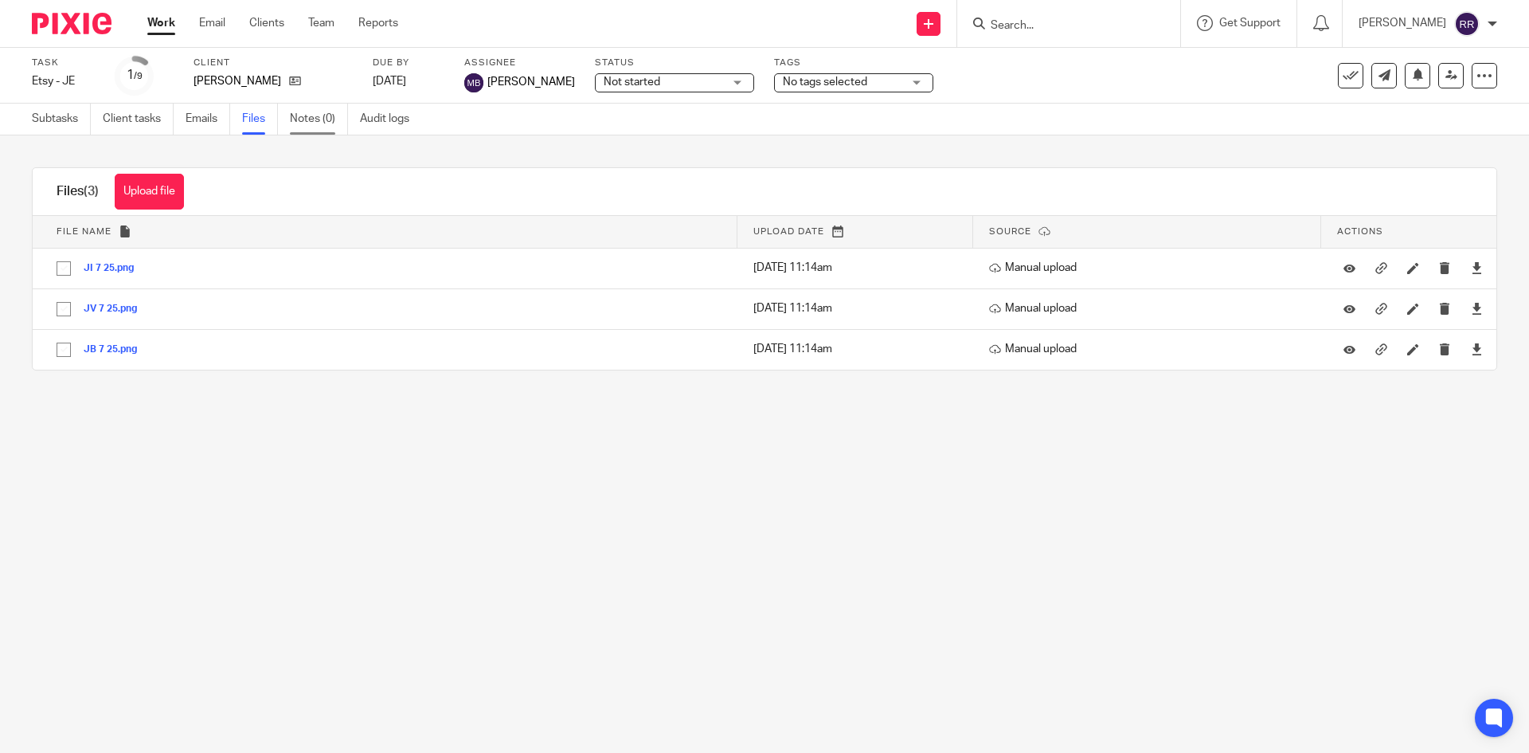
click at [305, 113] on link "Notes (0)" at bounding box center [319, 119] width 58 height 31
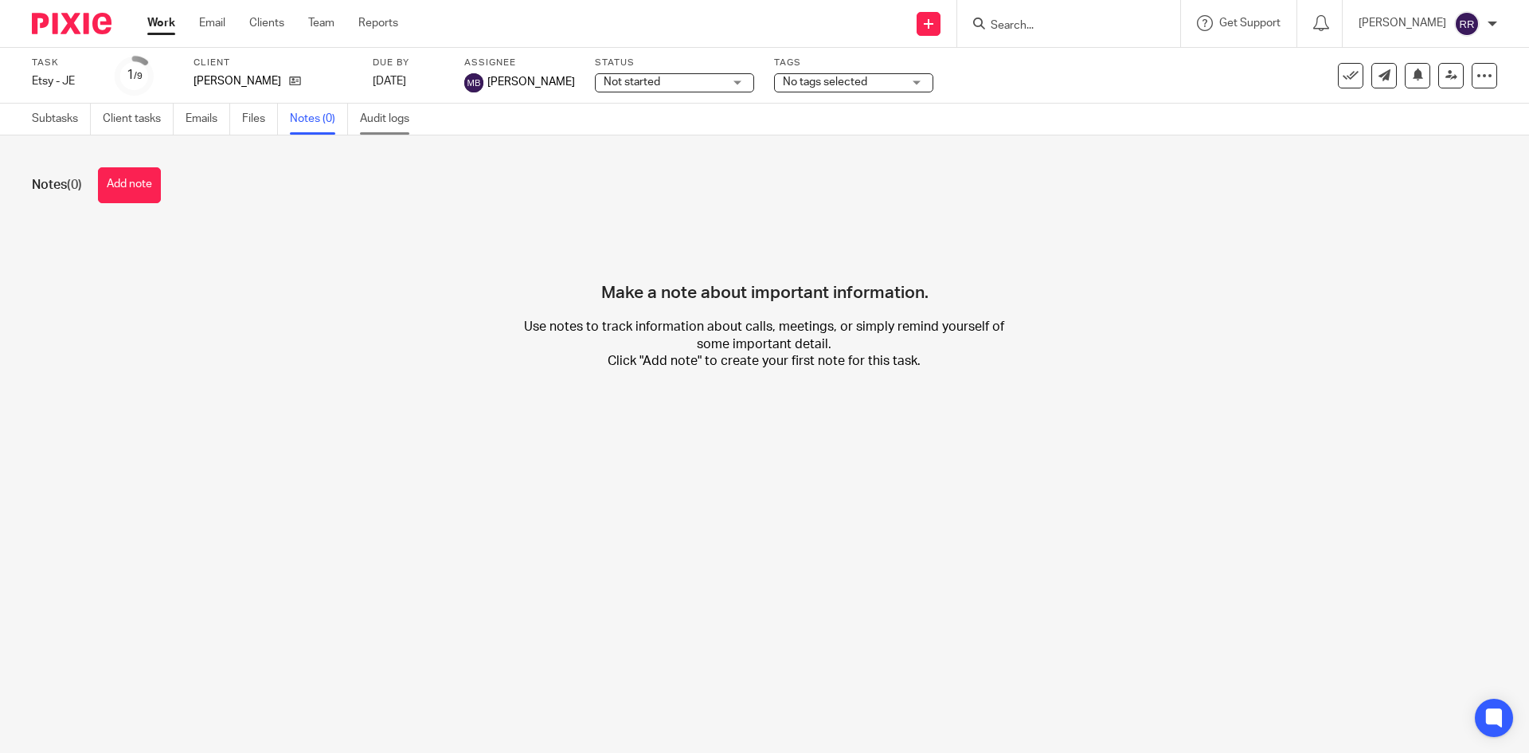
click at [404, 121] on link "Audit logs" at bounding box center [390, 119] width 61 height 31
